Goal: Information Seeking & Learning: Learn about a topic

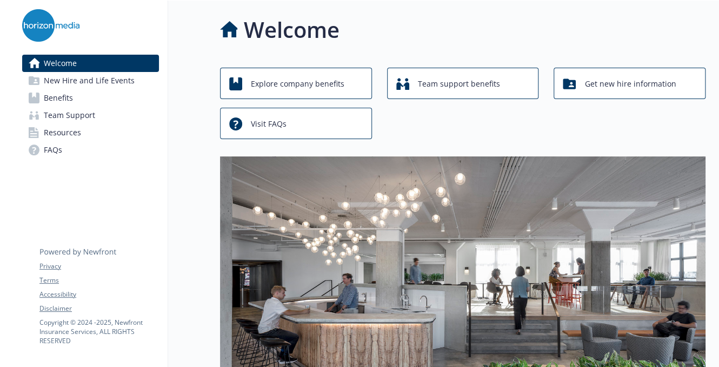
click at [90, 92] on link "Benefits" at bounding box center [90, 97] width 137 height 17
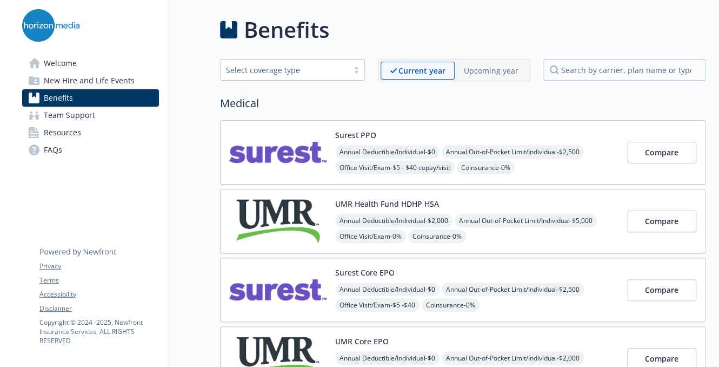
click at [71, 148] on link "FAQs" at bounding box center [90, 149] width 137 height 17
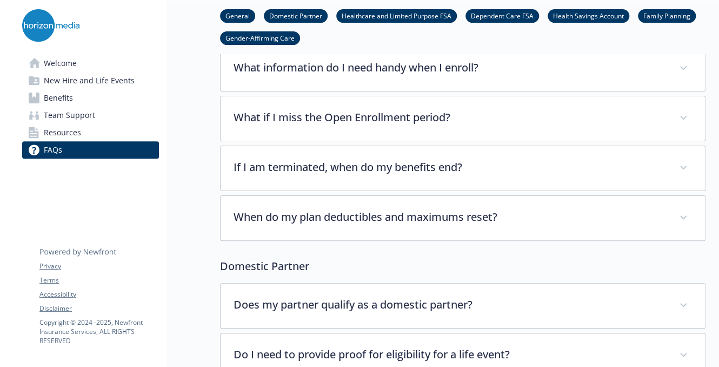
scroll to position [108, 0]
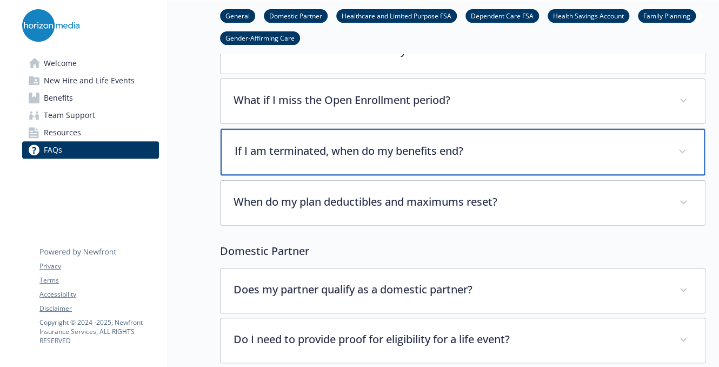
click at [275, 134] on div "If I am terminated, when do my benefits end?" at bounding box center [463, 152] width 484 height 46
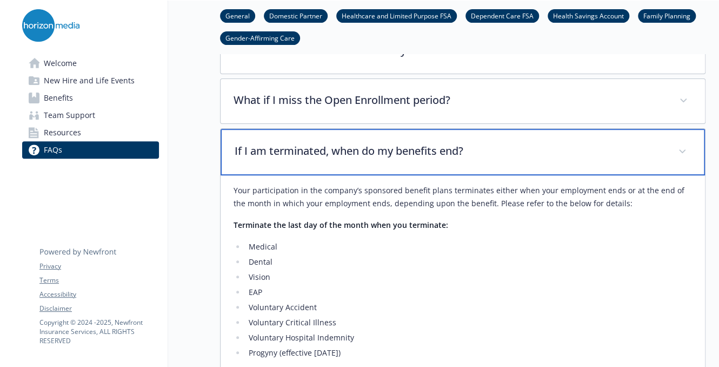
click at [275, 134] on div "If I am terminated, when do my benefits end?" at bounding box center [463, 152] width 484 height 46
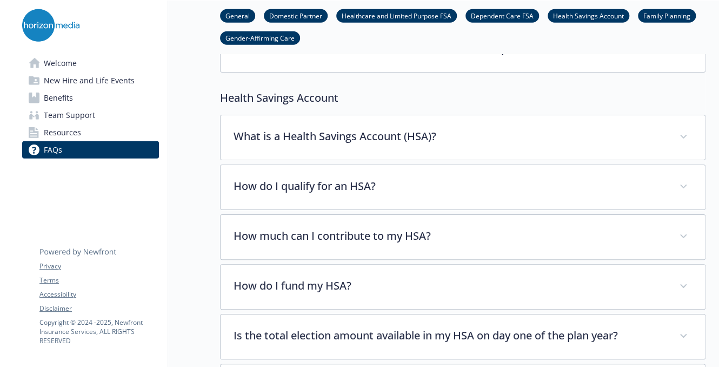
scroll to position [1460, 0]
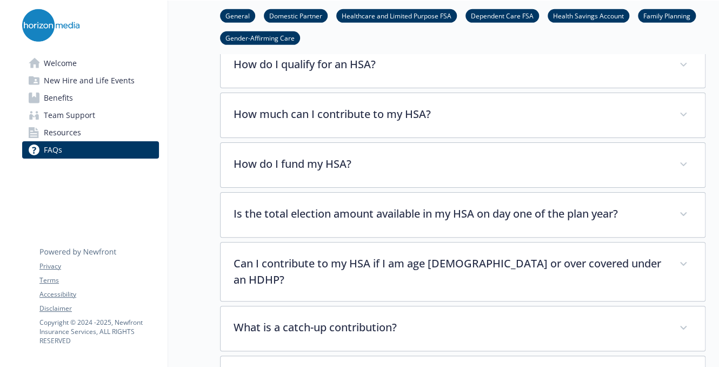
click at [80, 100] on link "Benefits" at bounding box center [90, 97] width 137 height 17
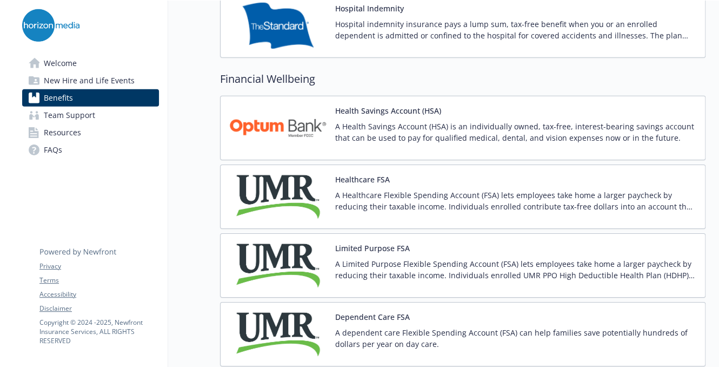
click at [79, 114] on span "Team Support" at bounding box center [69, 115] width 51 height 17
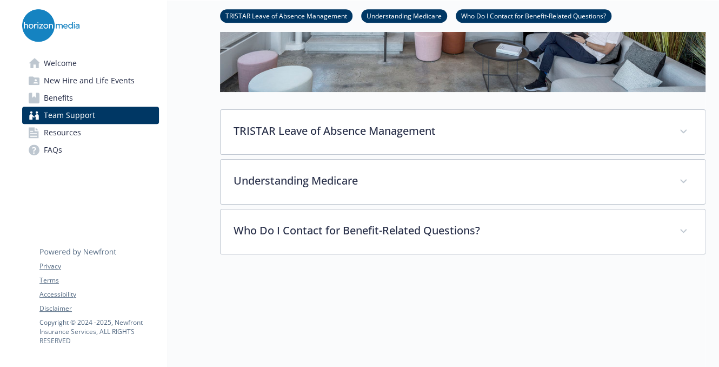
scroll to position [66, 0]
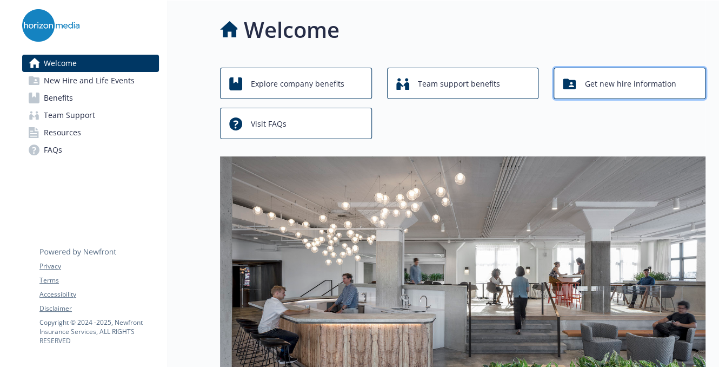
click at [604, 80] on span "Get new hire information" at bounding box center [629, 84] width 91 height 21
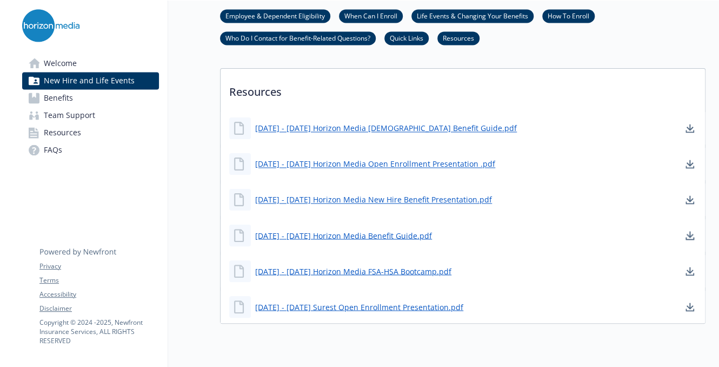
scroll to position [703, 0]
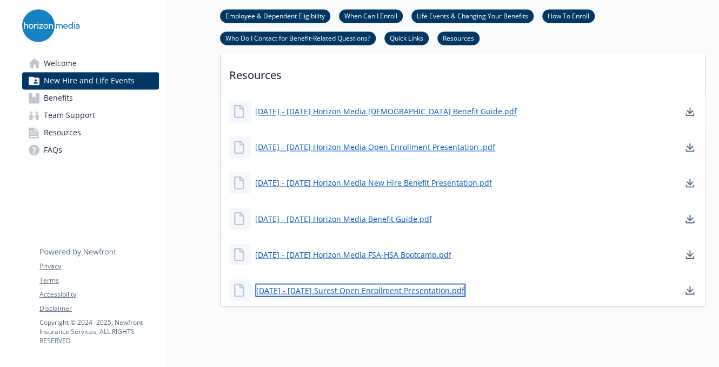
click at [355, 294] on link "[DATE] - [DATE] Surest Open Enrollment Presentation.pdf" at bounding box center [360, 290] width 210 height 14
